Goal: Task Accomplishment & Management: Use online tool/utility

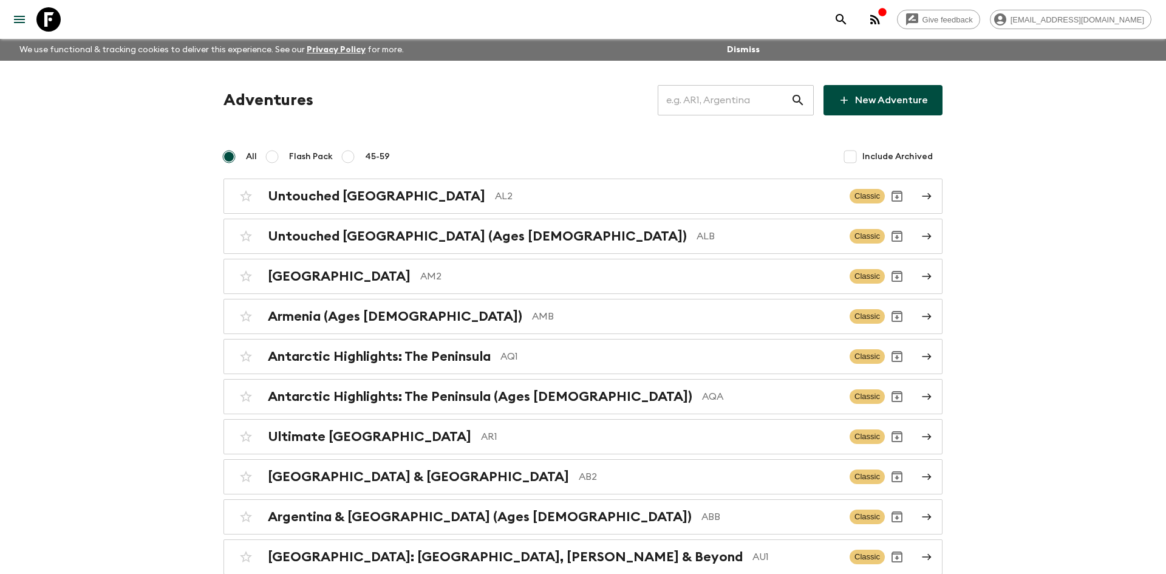
click at [726, 101] on input "text" at bounding box center [724, 100] width 133 height 34
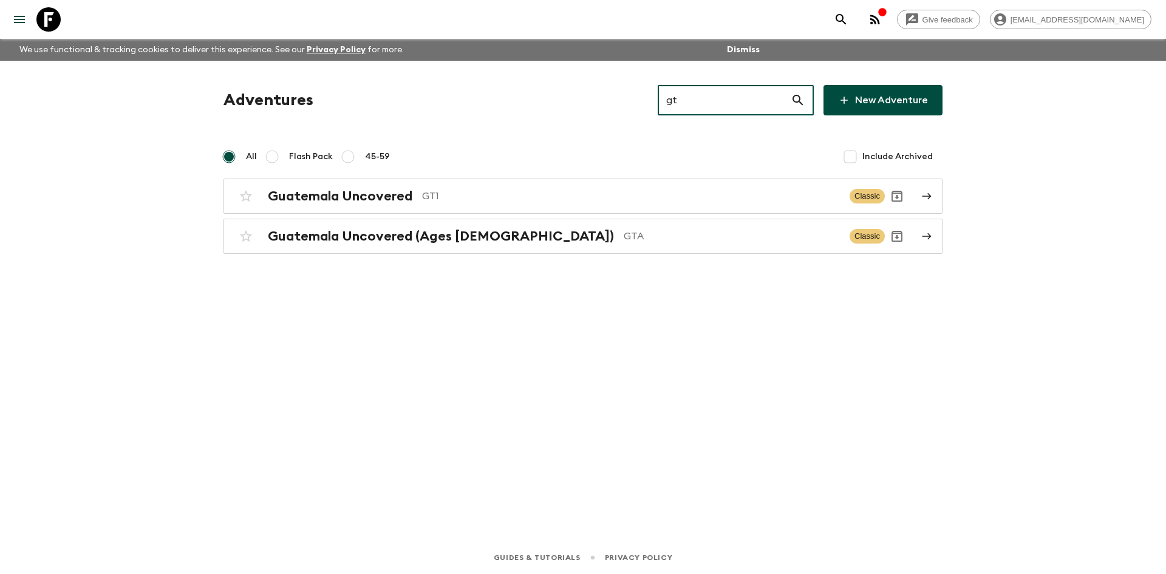
type input "gt1"
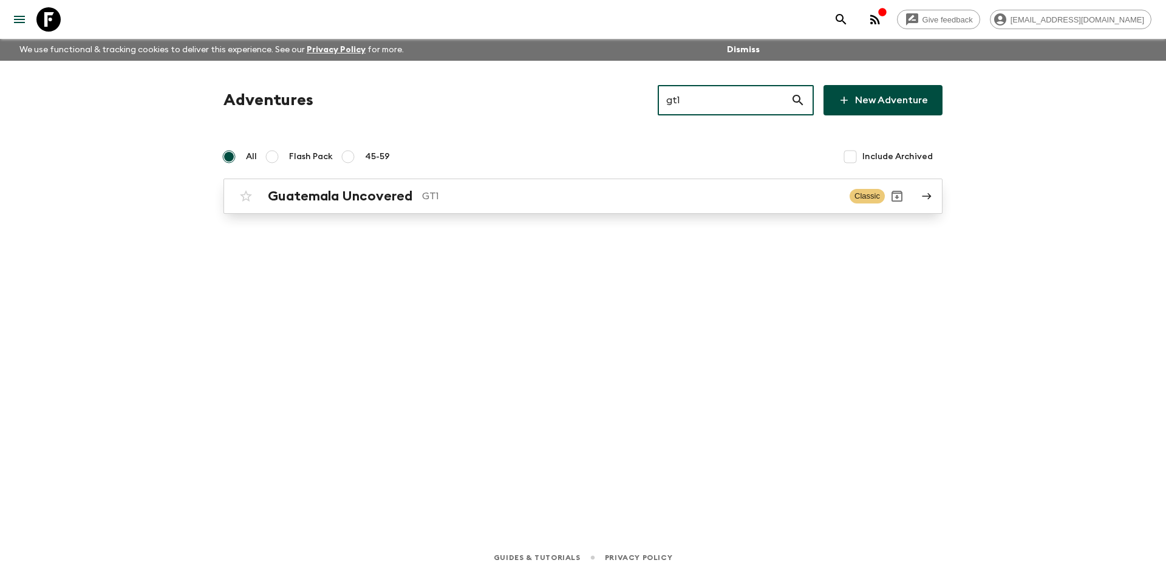
click at [558, 196] on p "GT1" at bounding box center [631, 196] width 418 height 15
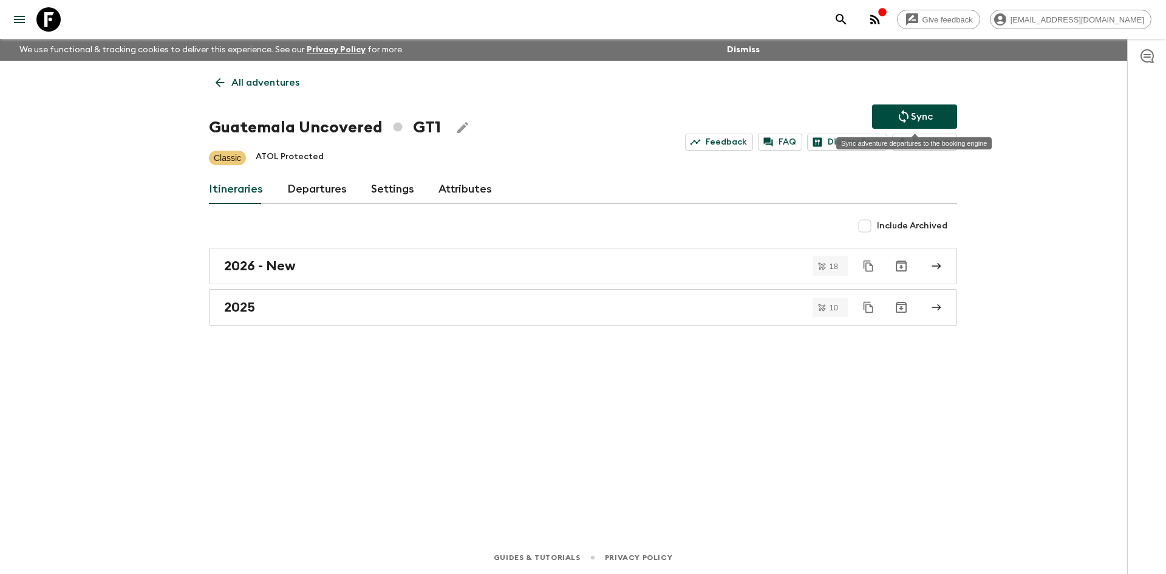
click at [924, 111] on p "Sync" at bounding box center [922, 116] width 22 height 15
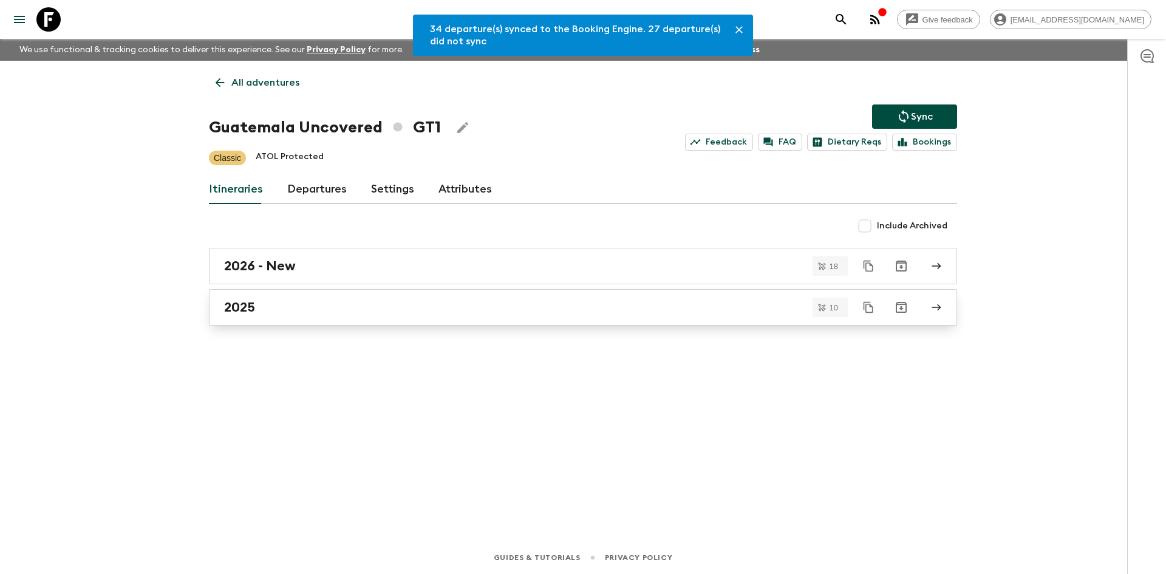
click at [257, 311] on div "2025" at bounding box center [571, 307] width 695 height 16
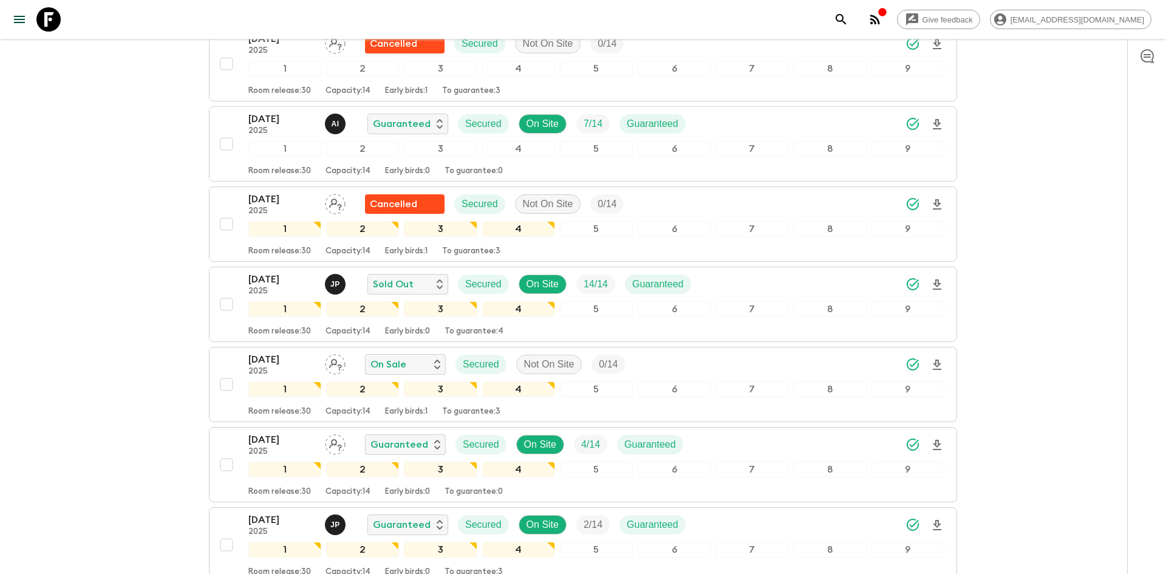
scroll to position [323, 0]
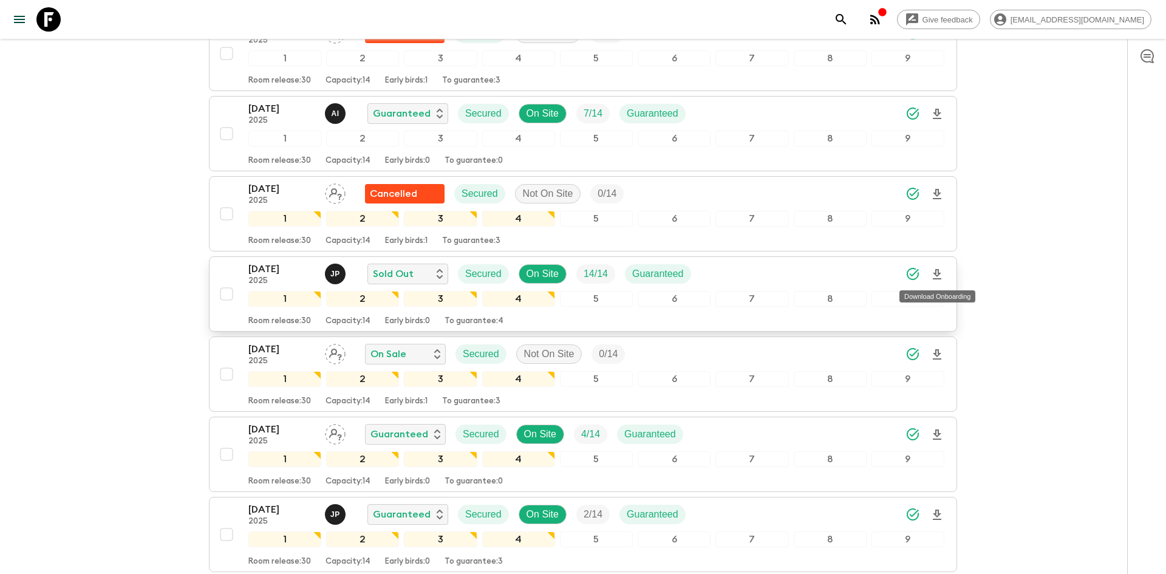
click at [943, 270] on icon "Download Onboarding" at bounding box center [937, 274] width 15 height 15
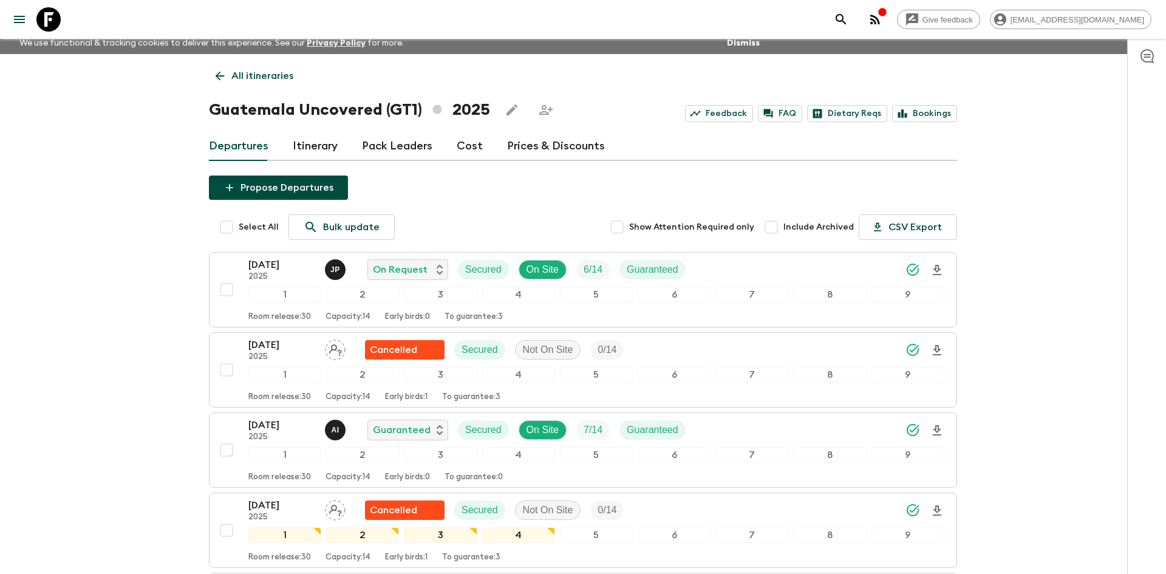
scroll to position [0, 0]
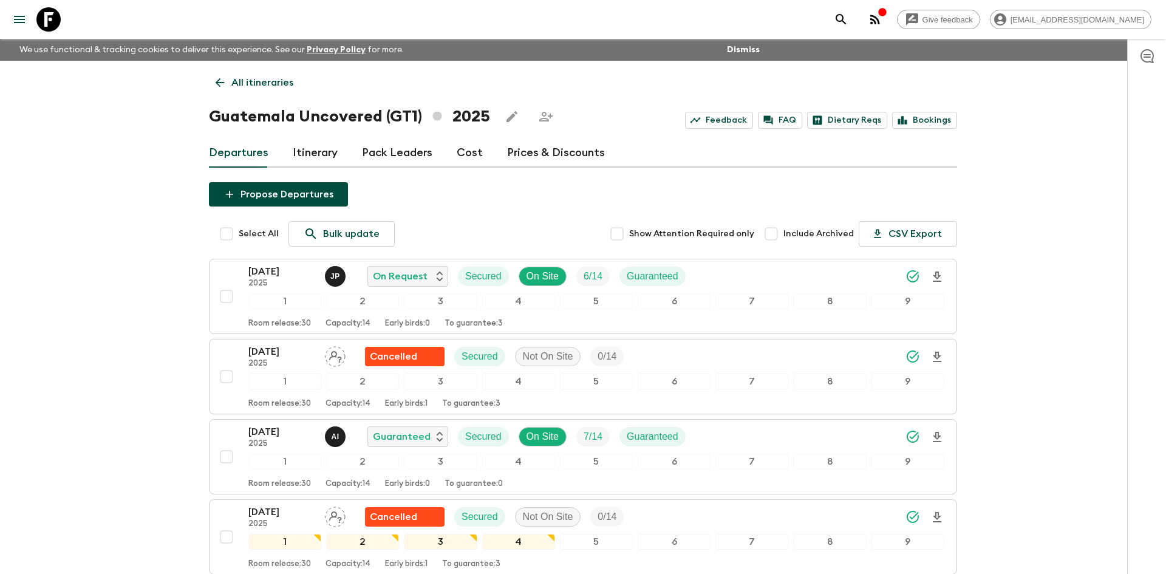
click at [289, 81] on p "All itineraries" at bounding box center [262, 82] width 62 height 15
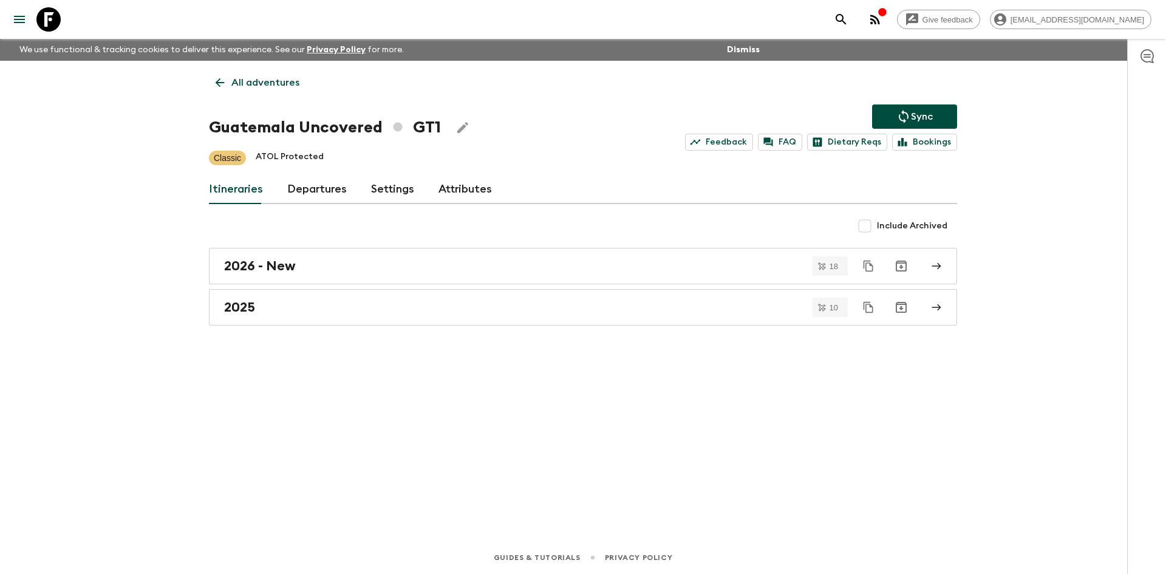
click at [289, 81] on p "All adventures" at bounding box center [265, 82] width 68 height 15
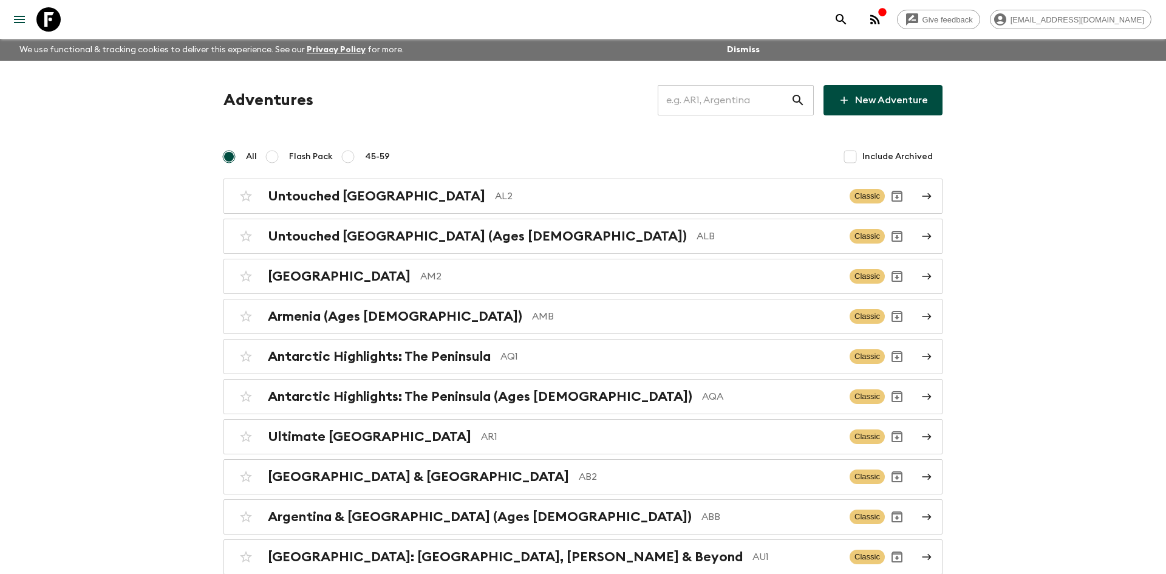
click at [693, 97] on input "text" at bounding box center [724, 100] width 133 height 34
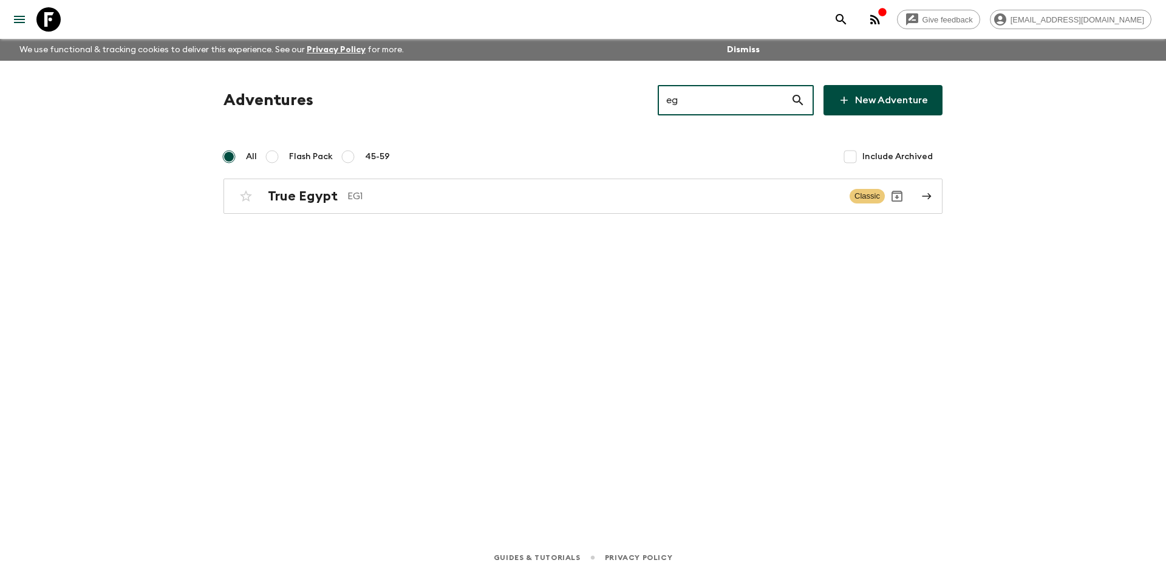
type input "eg1"
click at [310, 213] on link "True Egypt EG1 Classic" at bounding box center [582, 196] width 719 height 35
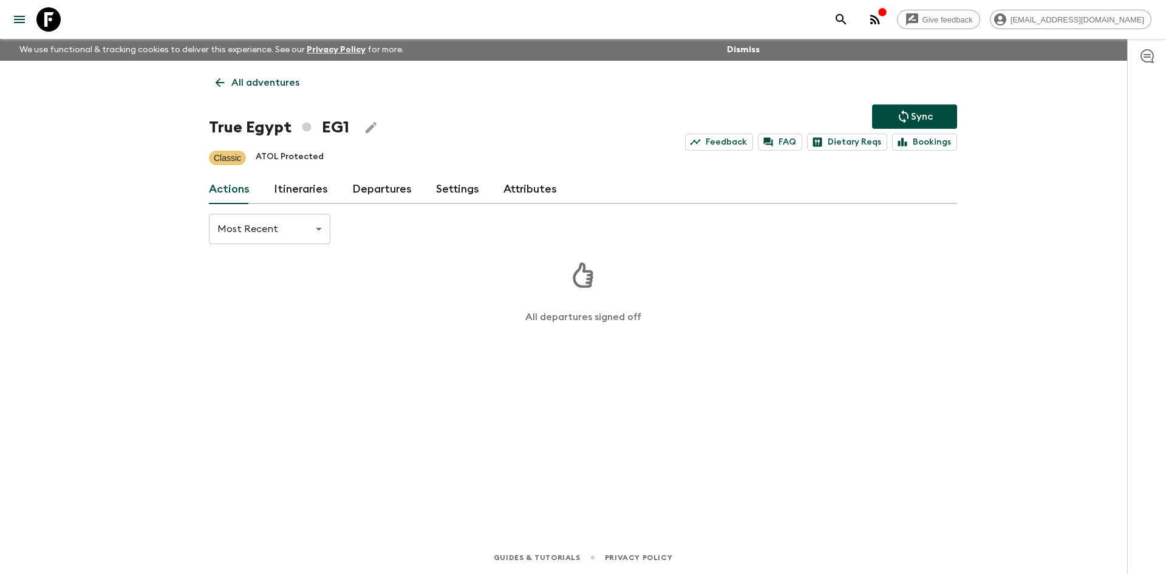
click at [891, 116] on button "Sync" at bounding box center [914, 116] width 85 height 24
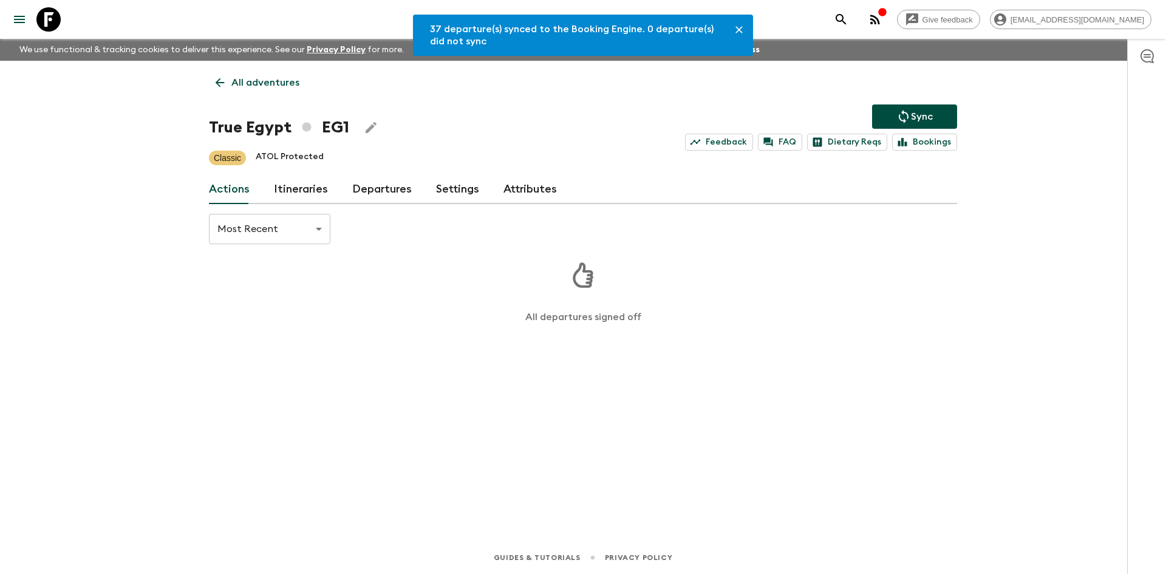
click at [360, 195] on link "Departures" at bounding box center [382, 189] width 60 height 29
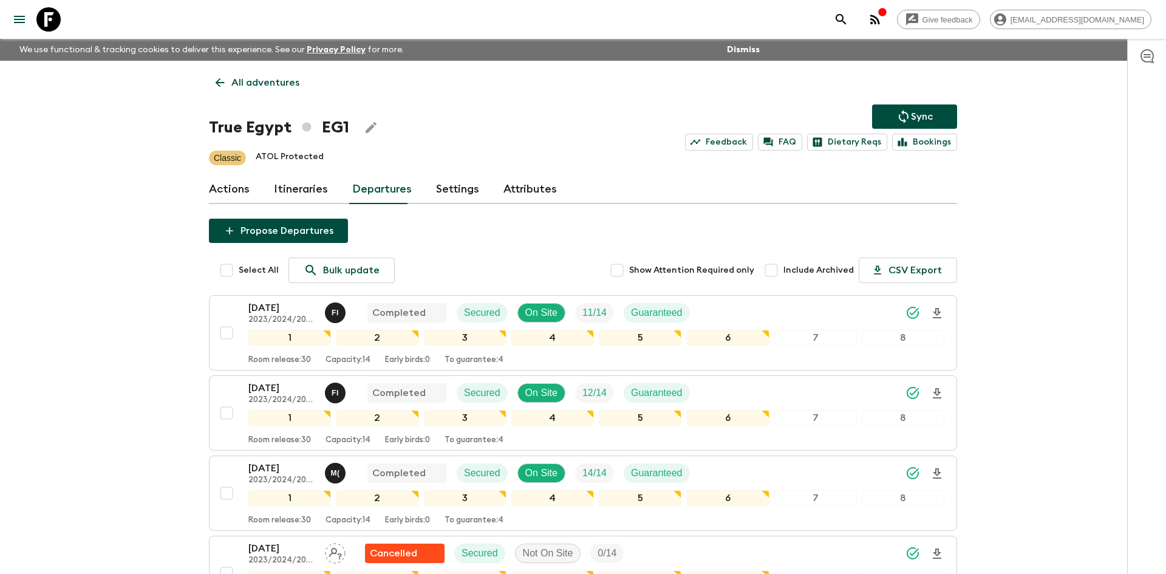
scroll to position [928, 0]
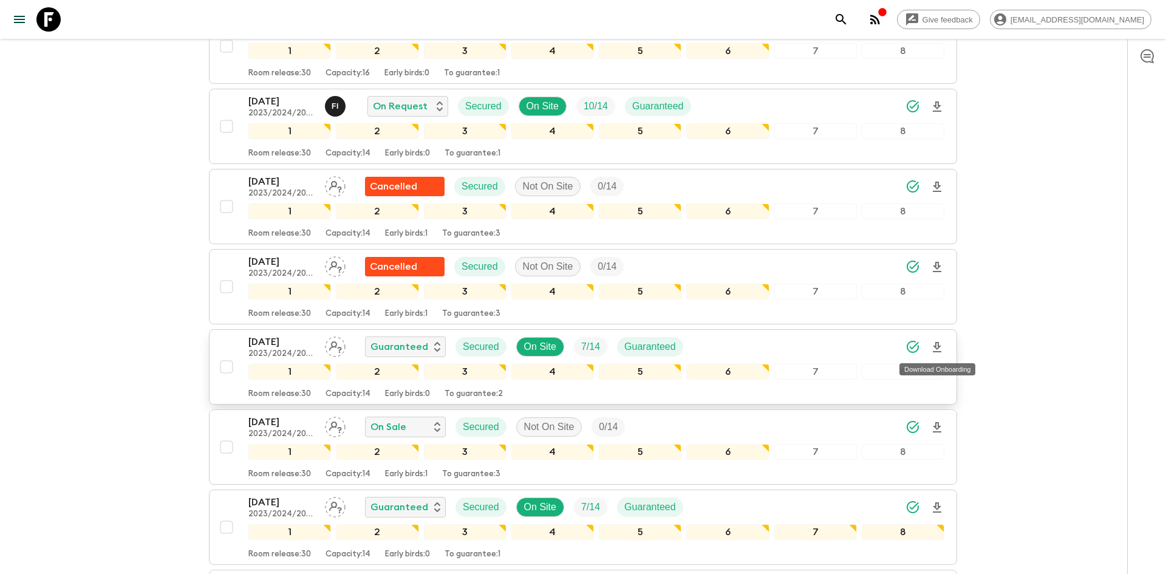
click at [938, 347] on icon "Download Onboarding" at bounding box center [937, 347] width 9 height 10
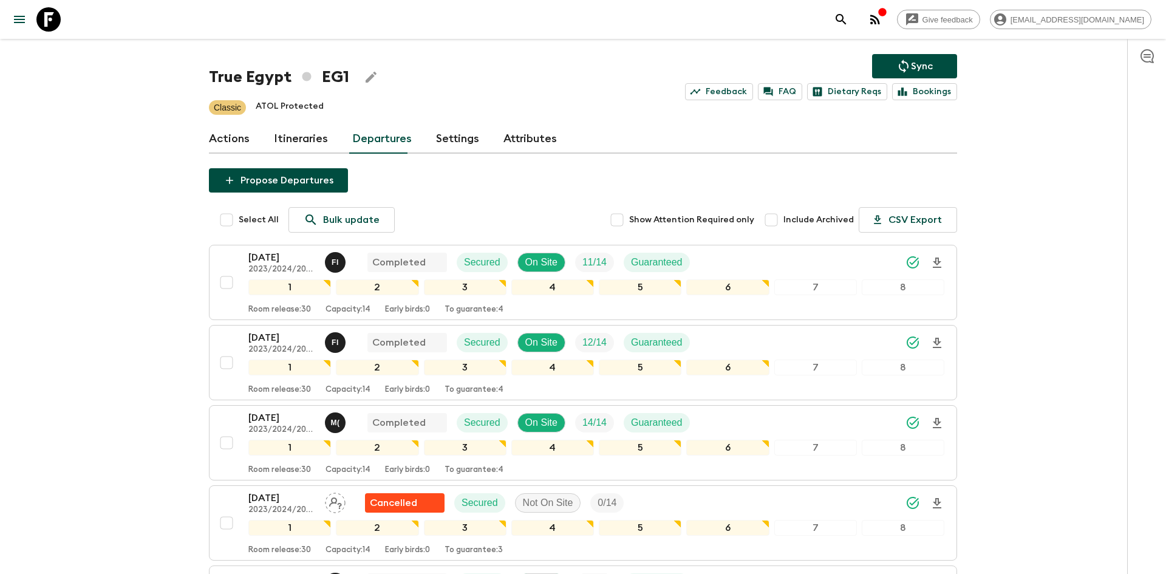
scroll to position [0, 0]
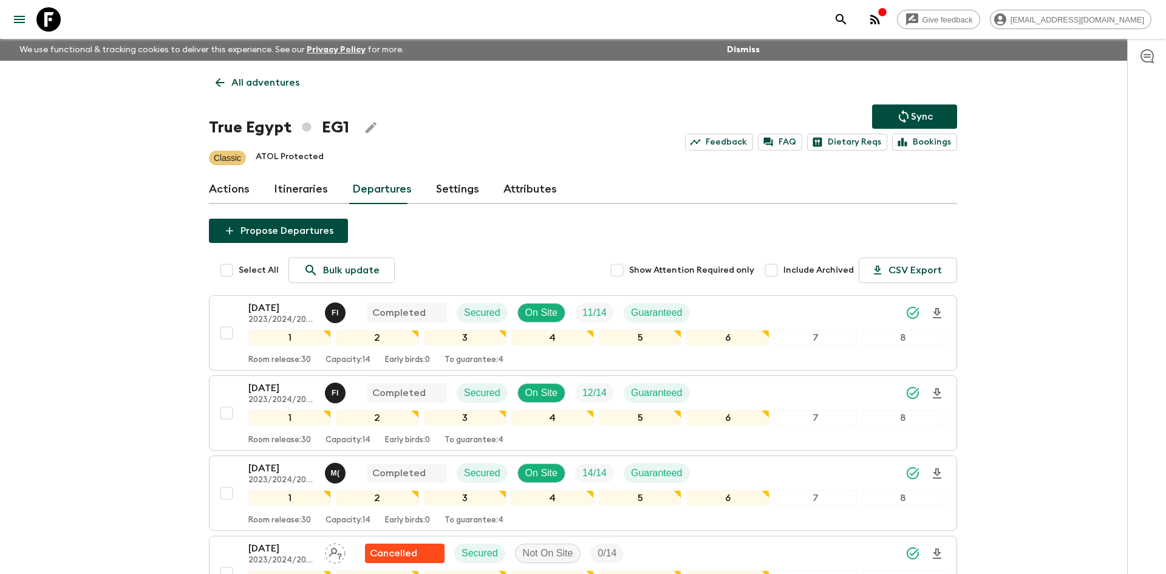
click at [276, 78] on p "All adventures" at bounding box center [265, 82] width 68 height 15
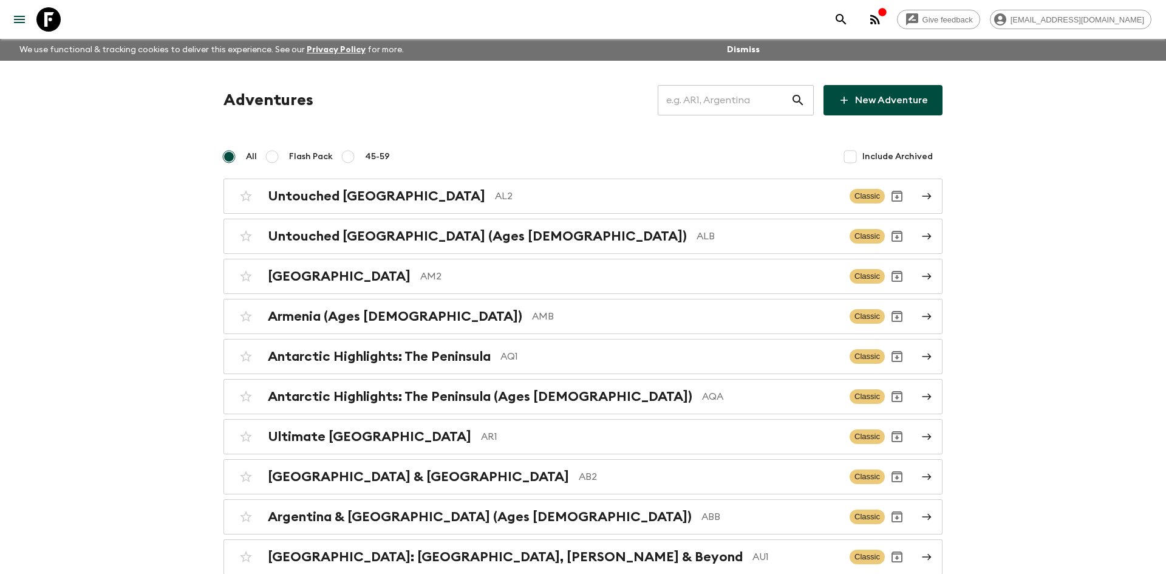
click at [698, 104] on input "text" at bounding box center [724, 100] width 133 height 34
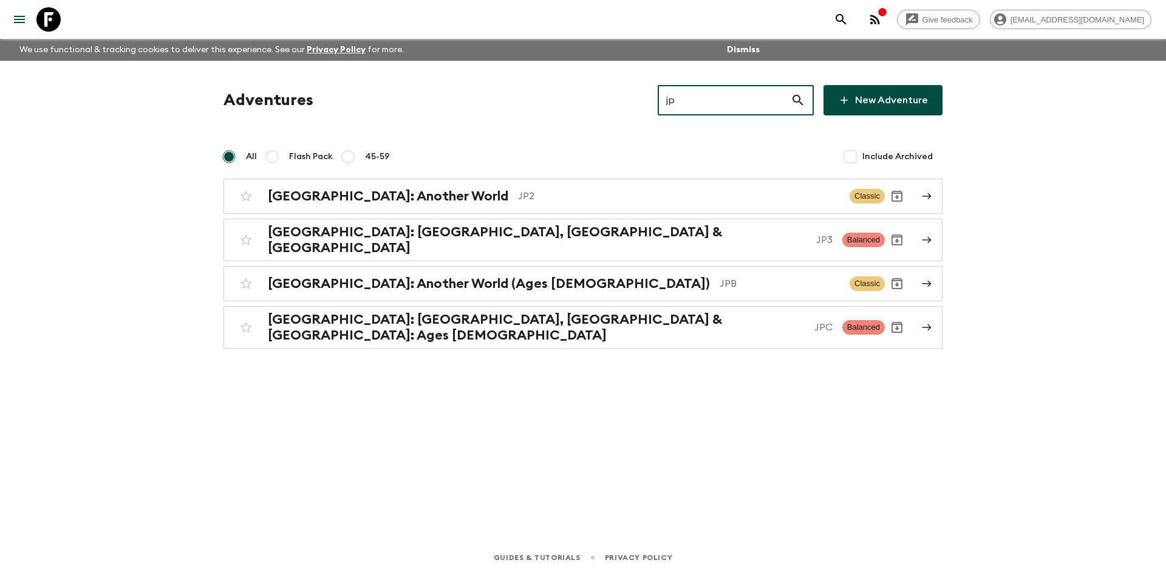
type input "jp2"
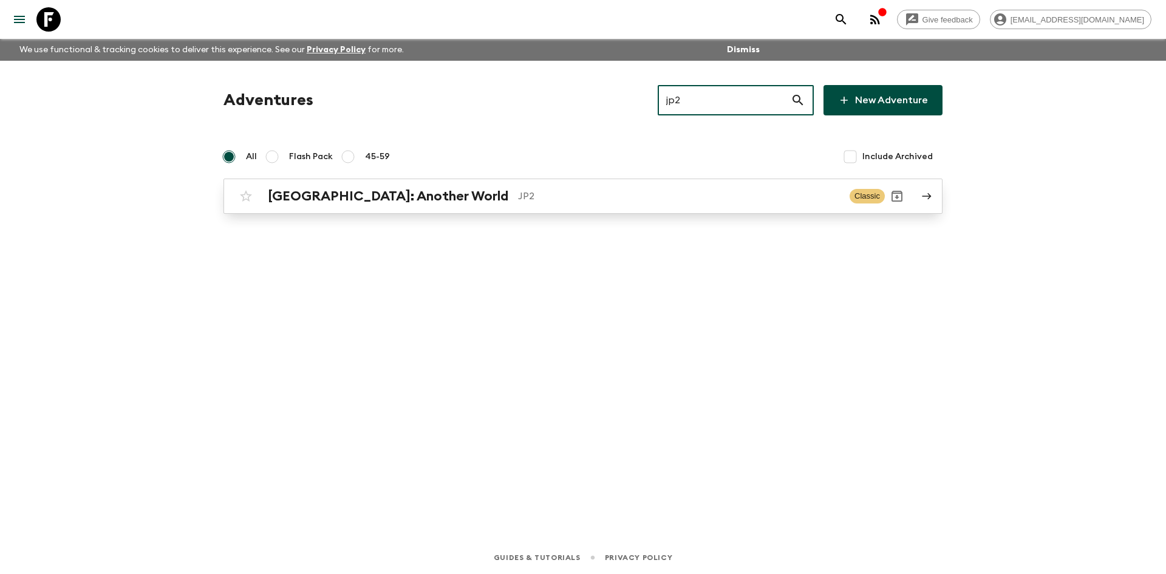
click at [442, 185] on div "[GEOGRAPHIC_DATA]: Another World JP2 Classic" at bounding box center [559, 196] width 651 height 24
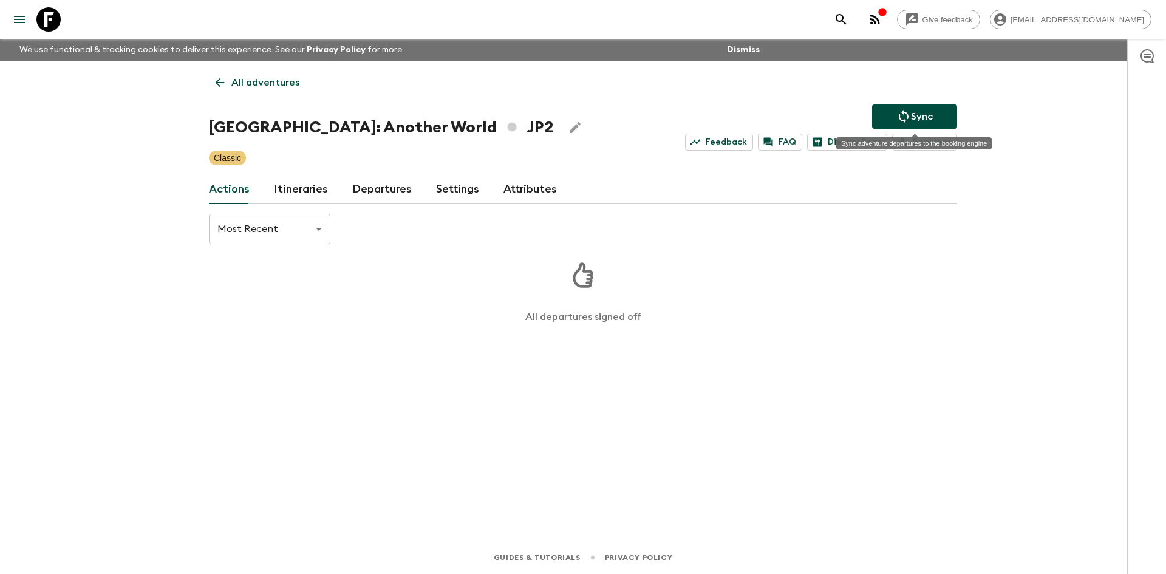
click at [913, 115] on p "Sync" at bounding box center [922, 116] width 22 height 15
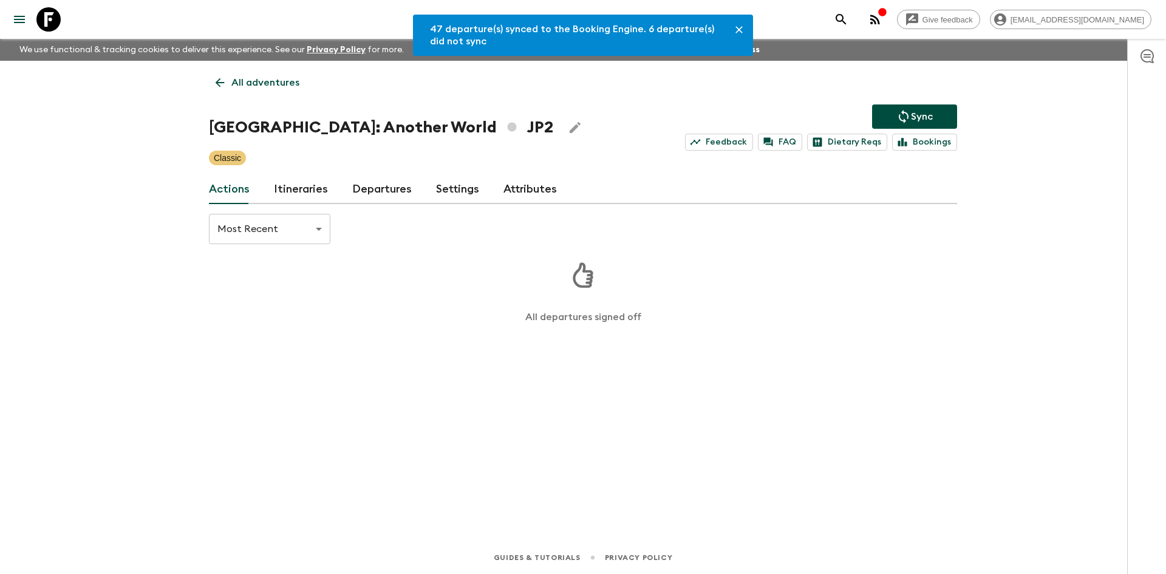
click at [352, 193] on link "Departures" at bounding box center [382, 189] width 60 height 29
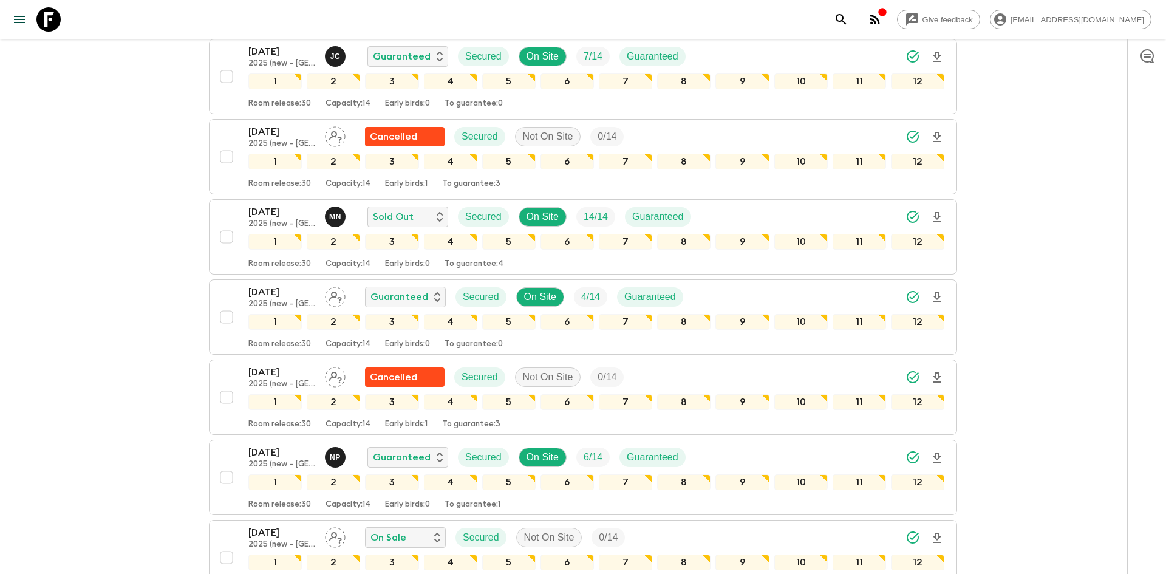
scroll to position [907, 0]
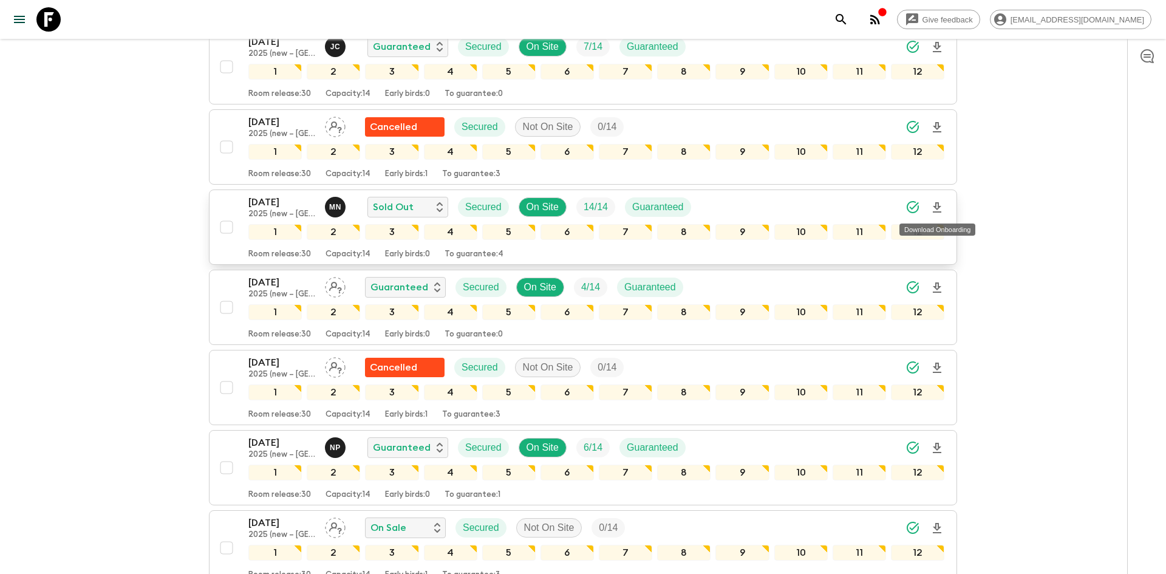
click at [939, 207] on icon "Download Onboarding" at bounding box center [937, 207] width 15 height 15
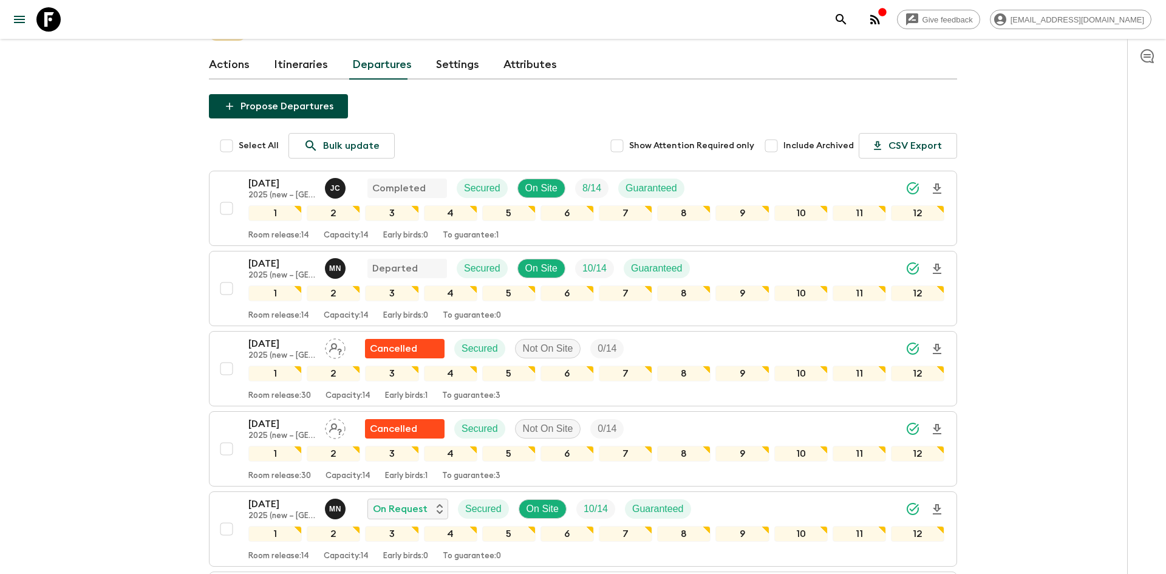
scroll to position [0, 0]
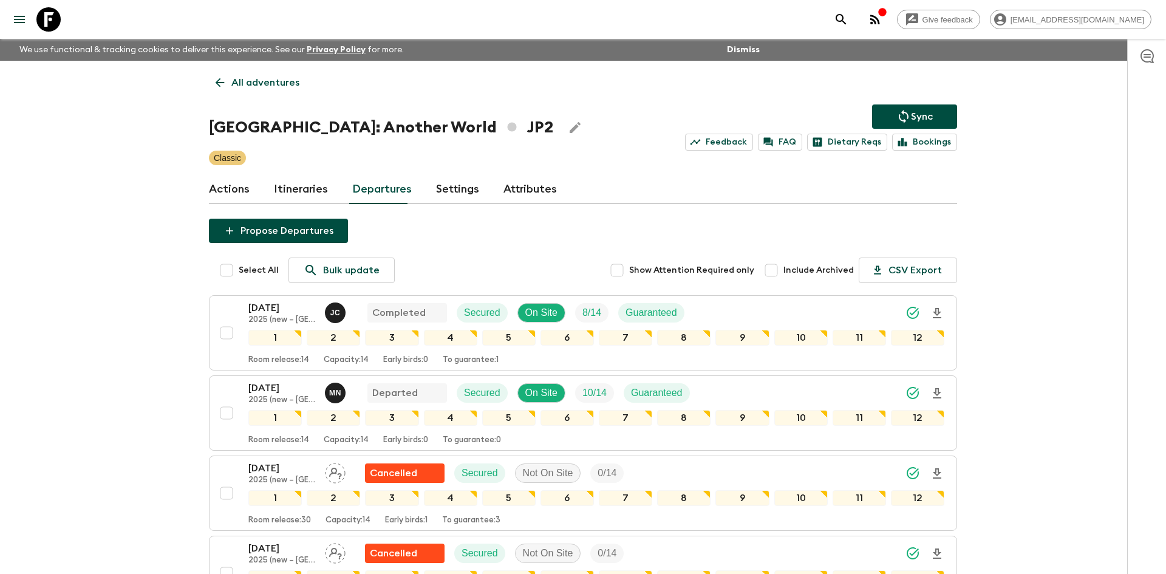
click at [233, 89] on p "All adventures" at bounding box center [265, 82] width 68 height 15
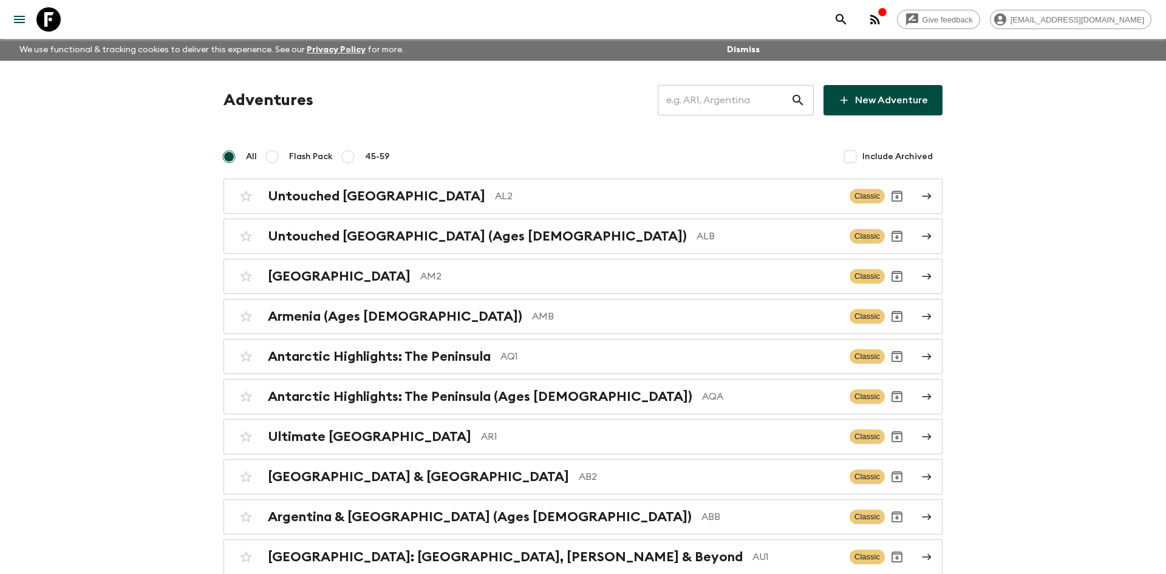
click at [667, 106] on input "text" at bounding box center [724, 100] width 133 height 34
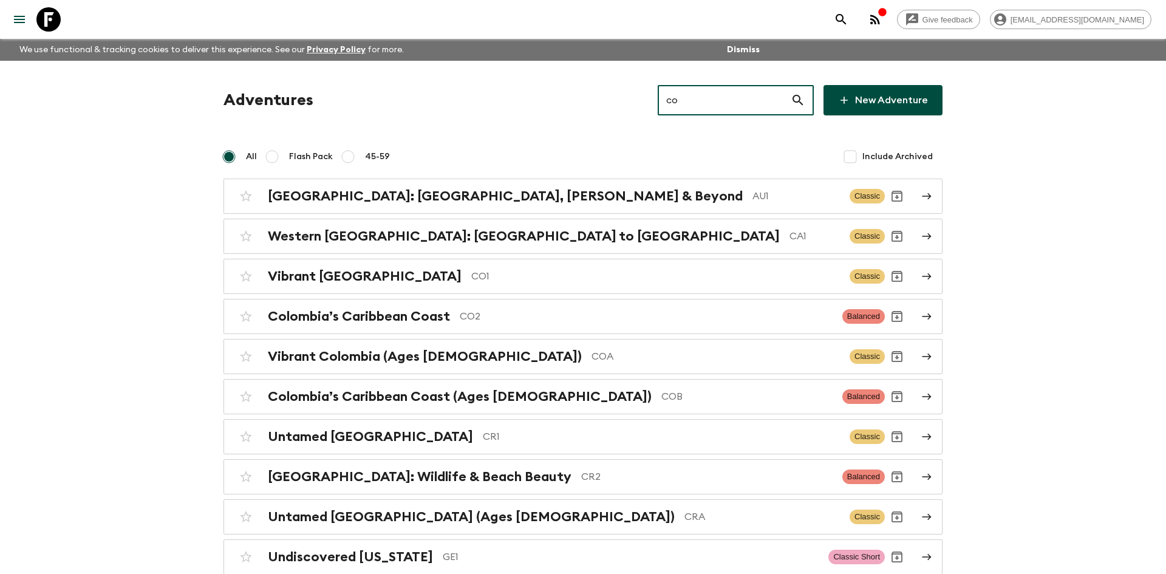
type input "co1"
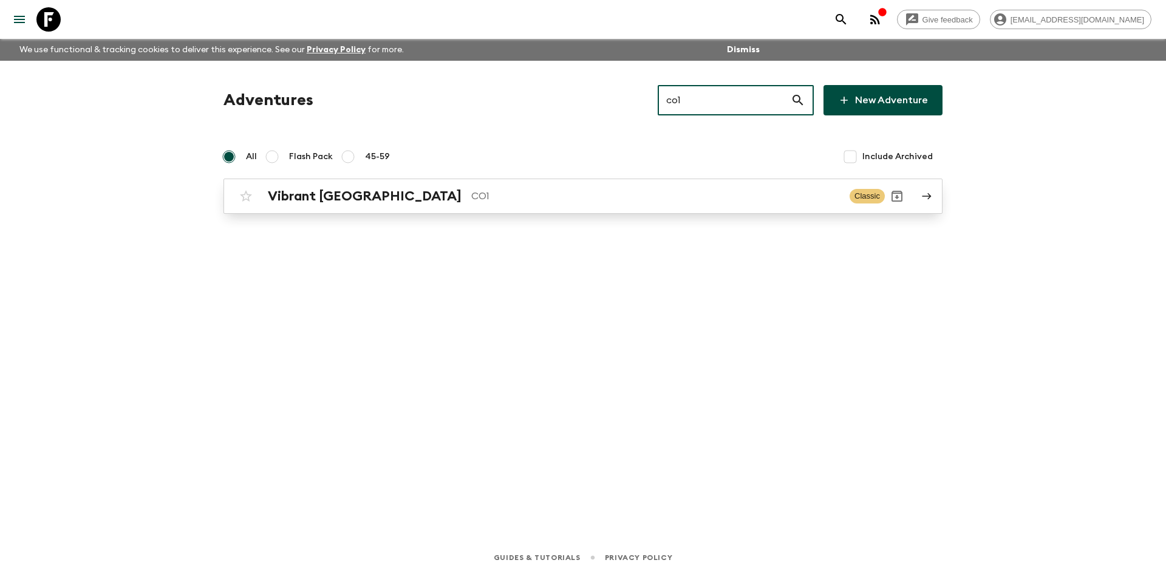
click at [497, 186] on div "Vibrant Colombia CO1 Classic" at bounding box center [559, 196] width 651 height 24
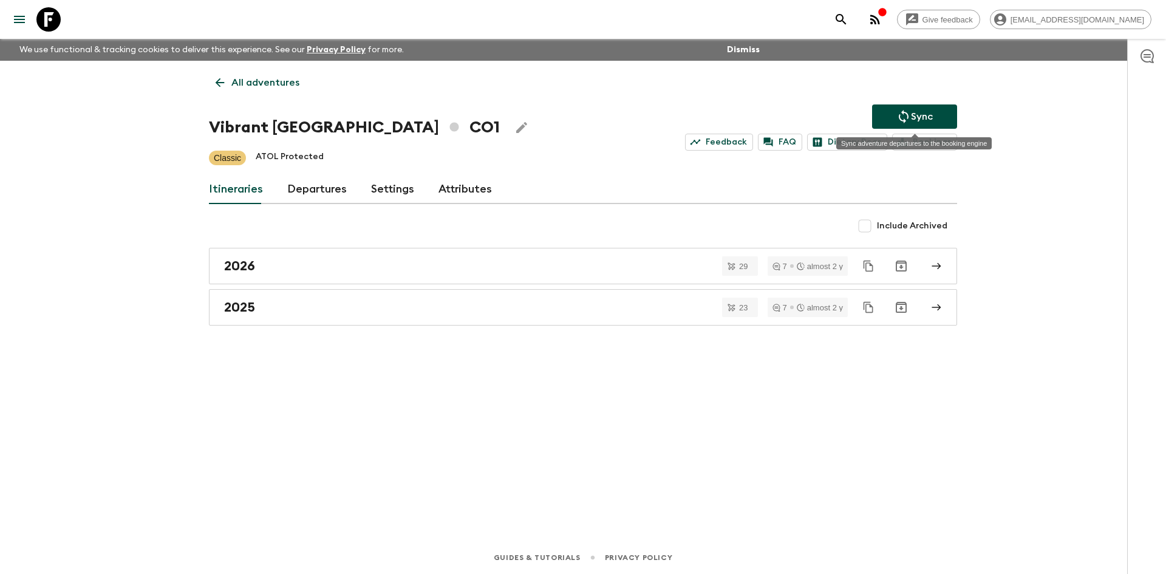
click at [916, 109] on p "Sync" at bounding box center [922, 116] width 22 height 15
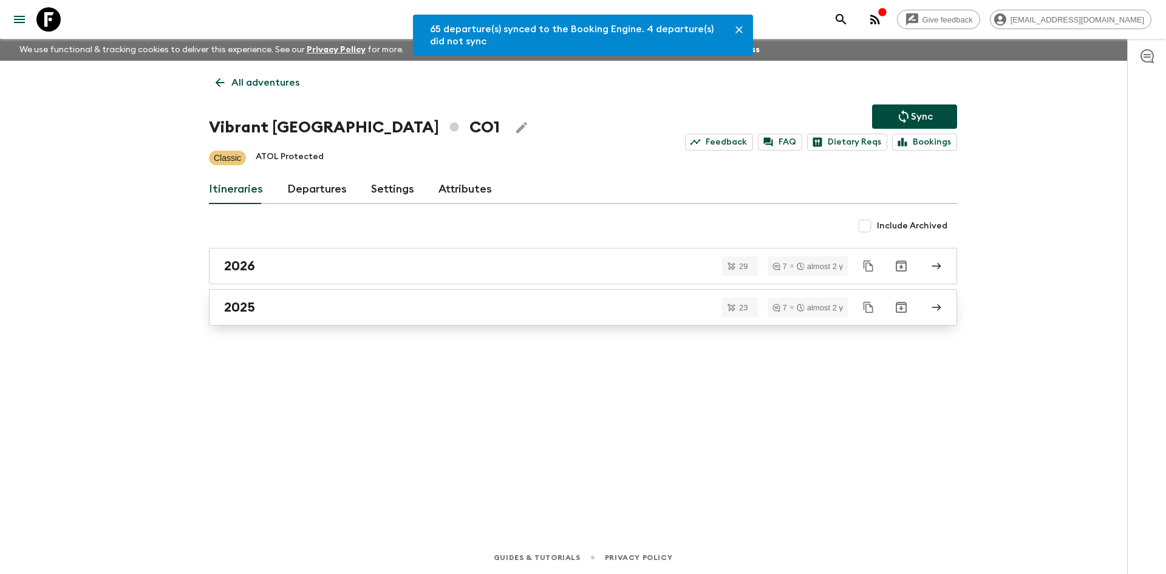
click at [516, 299] on div "2025" at bounding box center [571, 307] width 695 height 16
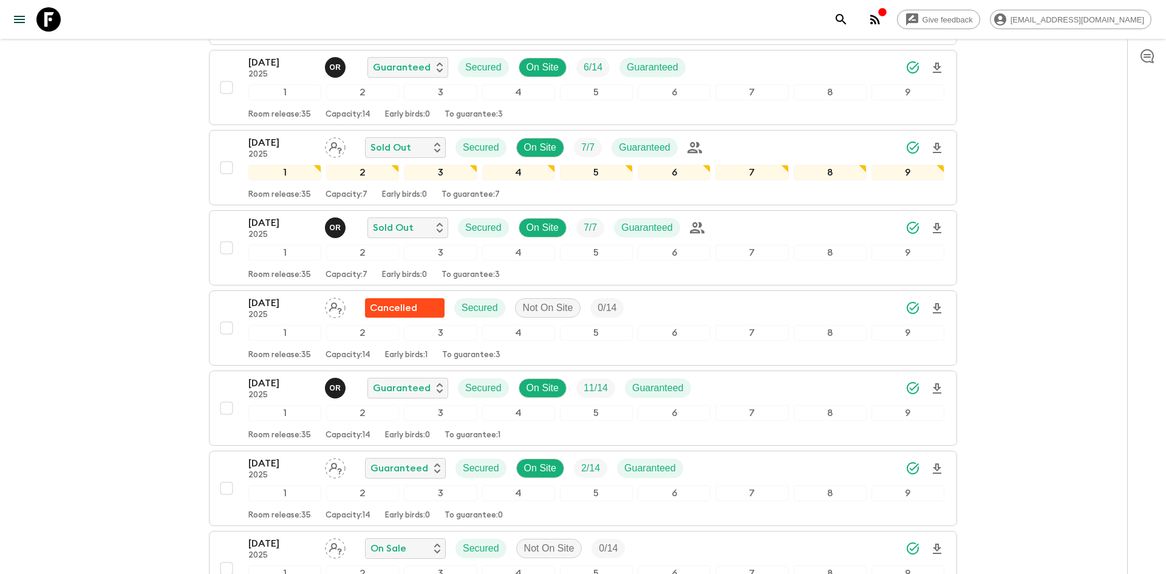
scroll to position [1096, 0]
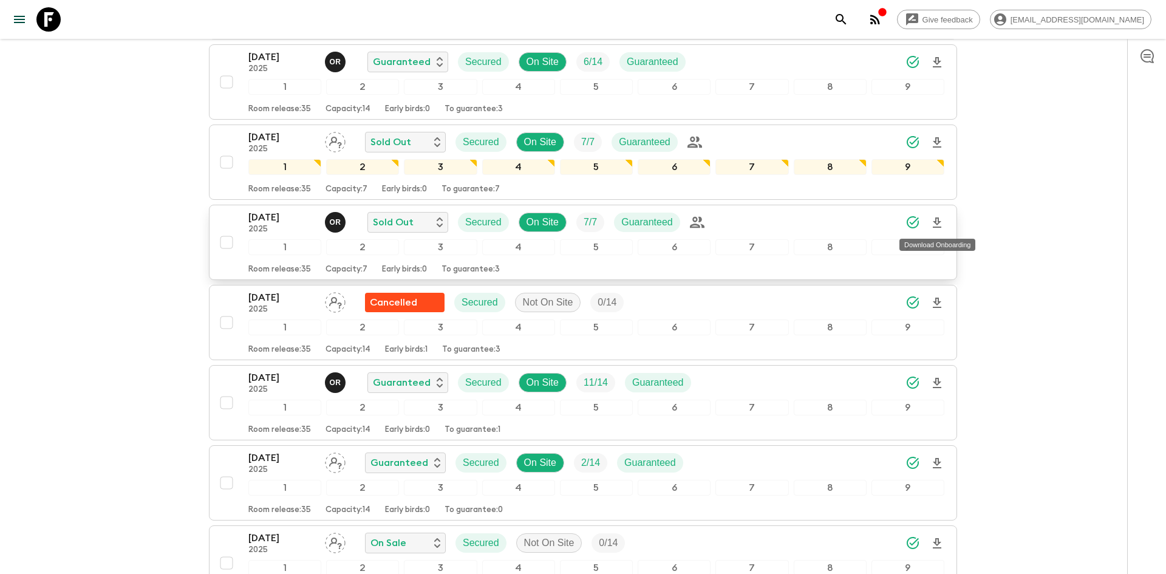
click at [934, 224] on icon "Download Onboarding" at bounding box center [937, 223] width 15 height 15
